Goal: Transaction & Acquisition: Obtain resource

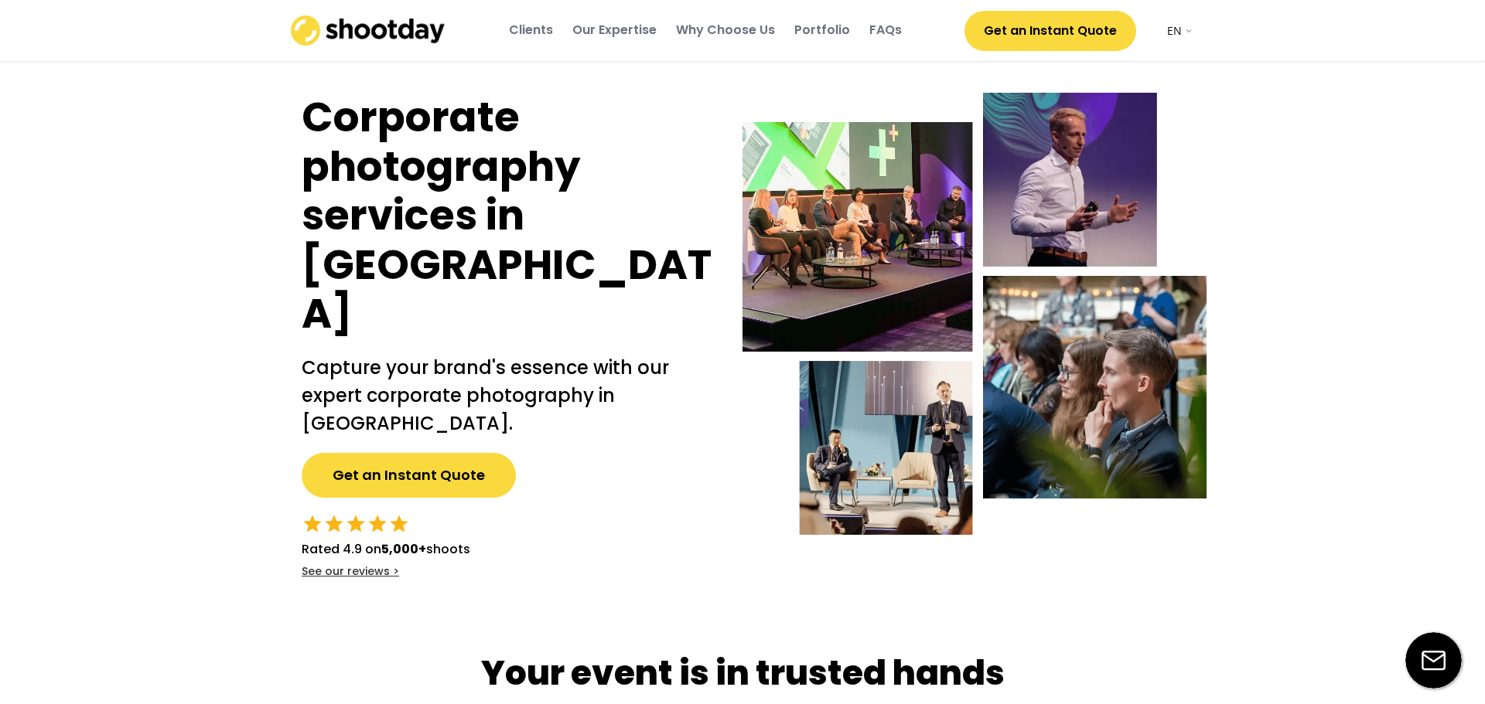
select select ""en""
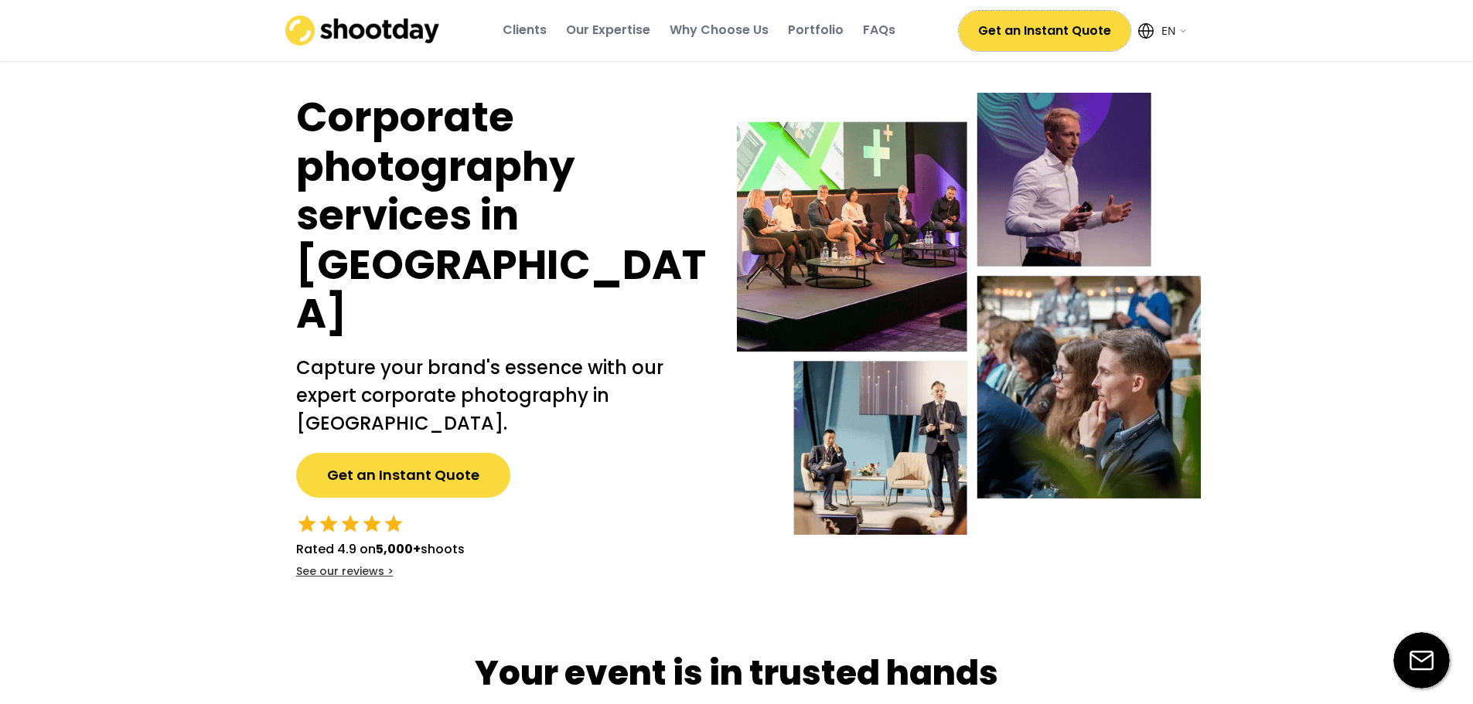
click at [1093, 32] on button "Get an Instant Quote" at bounding box center [1045, 31] width 172 height 40
